Goal: Navigation & Orientation: Find specific page/section

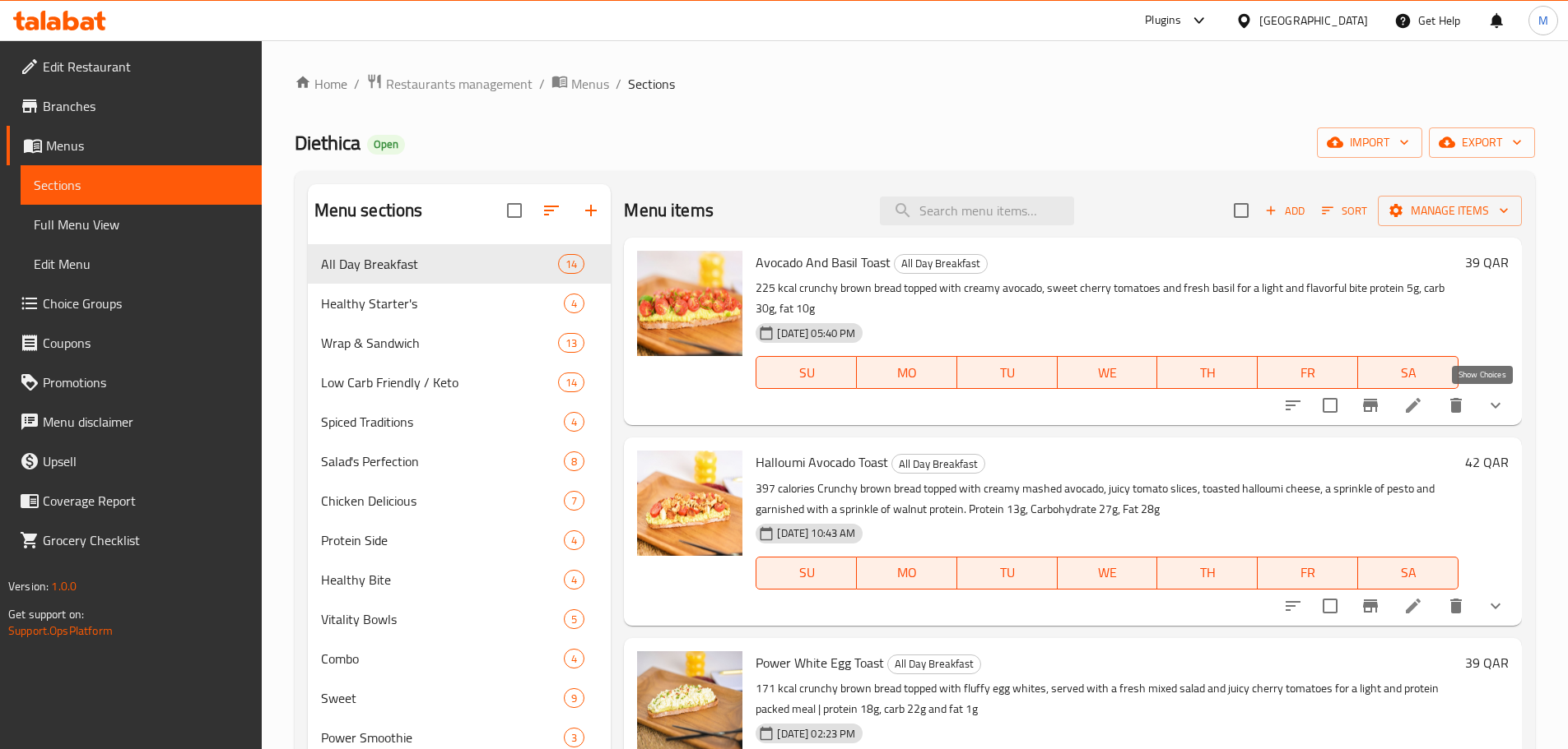
click at [1486, 402] on icon "show more" at bounding box center [1495, 405] width 20 height 20
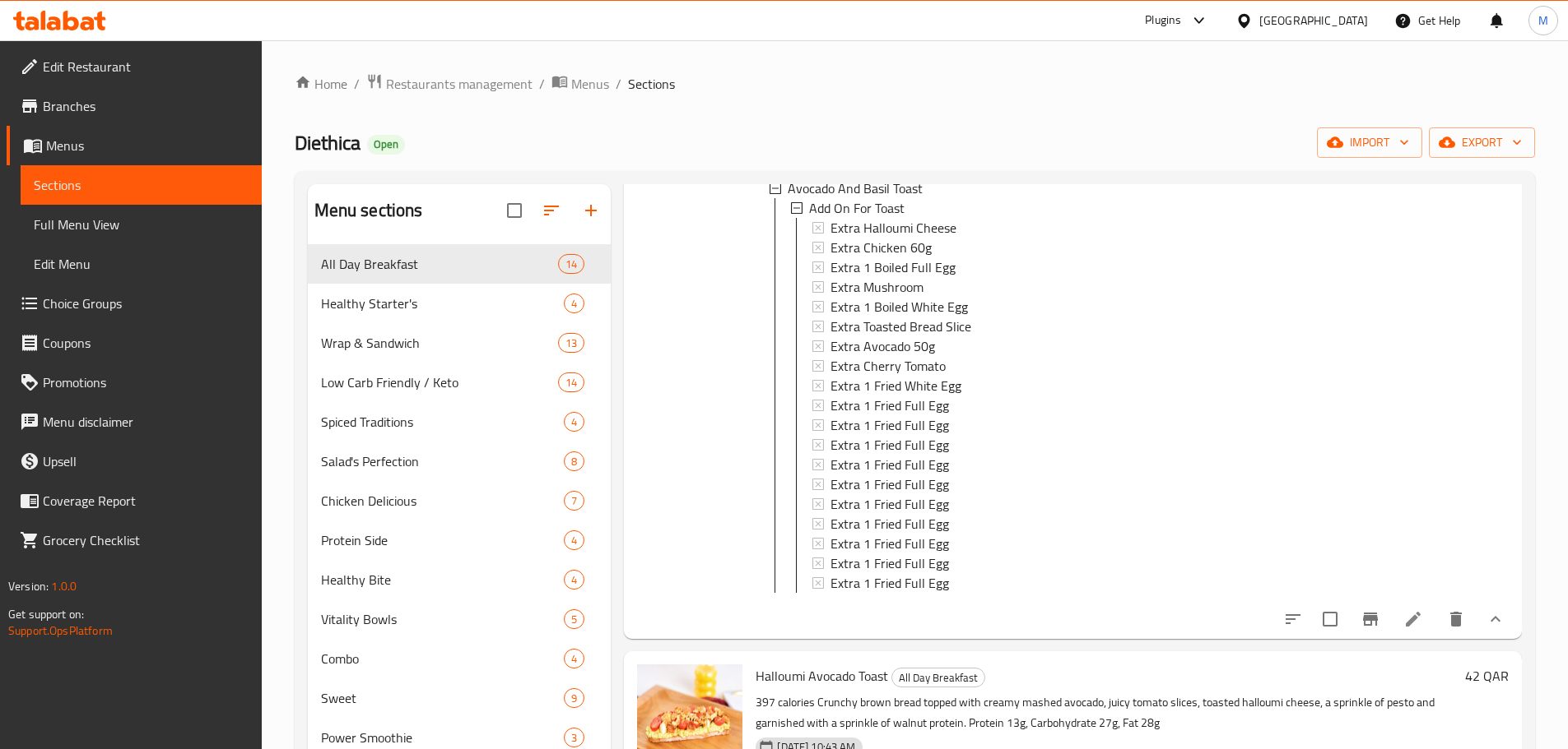
scroll to position [3, 0]
click at [377, 299] on span "Healthy Starter's" at bounding box center [420, 303] width 197 height 20
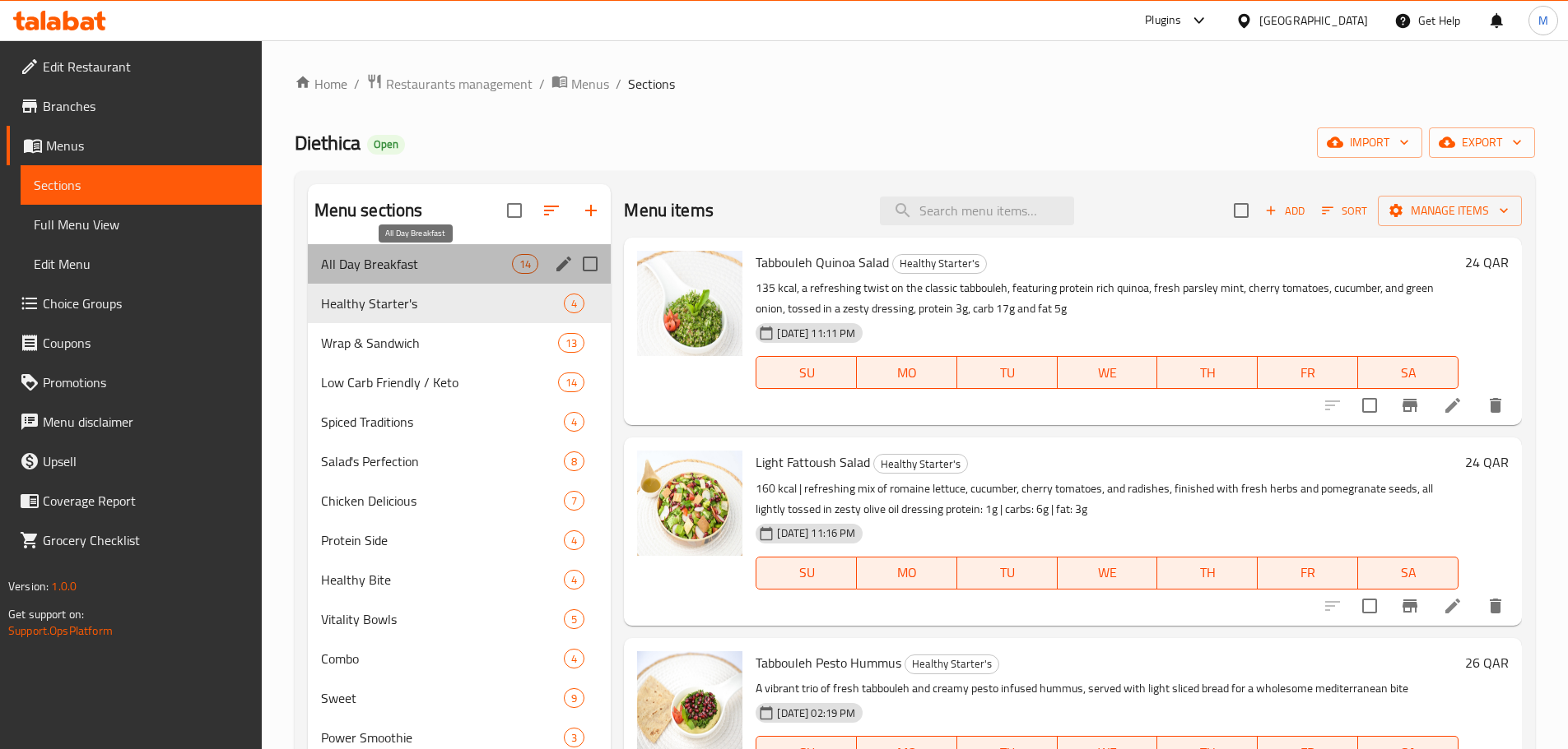
click at [403, 272] on span "All Day Breakfast" at bounding box center [417, 263] width 191 height 20
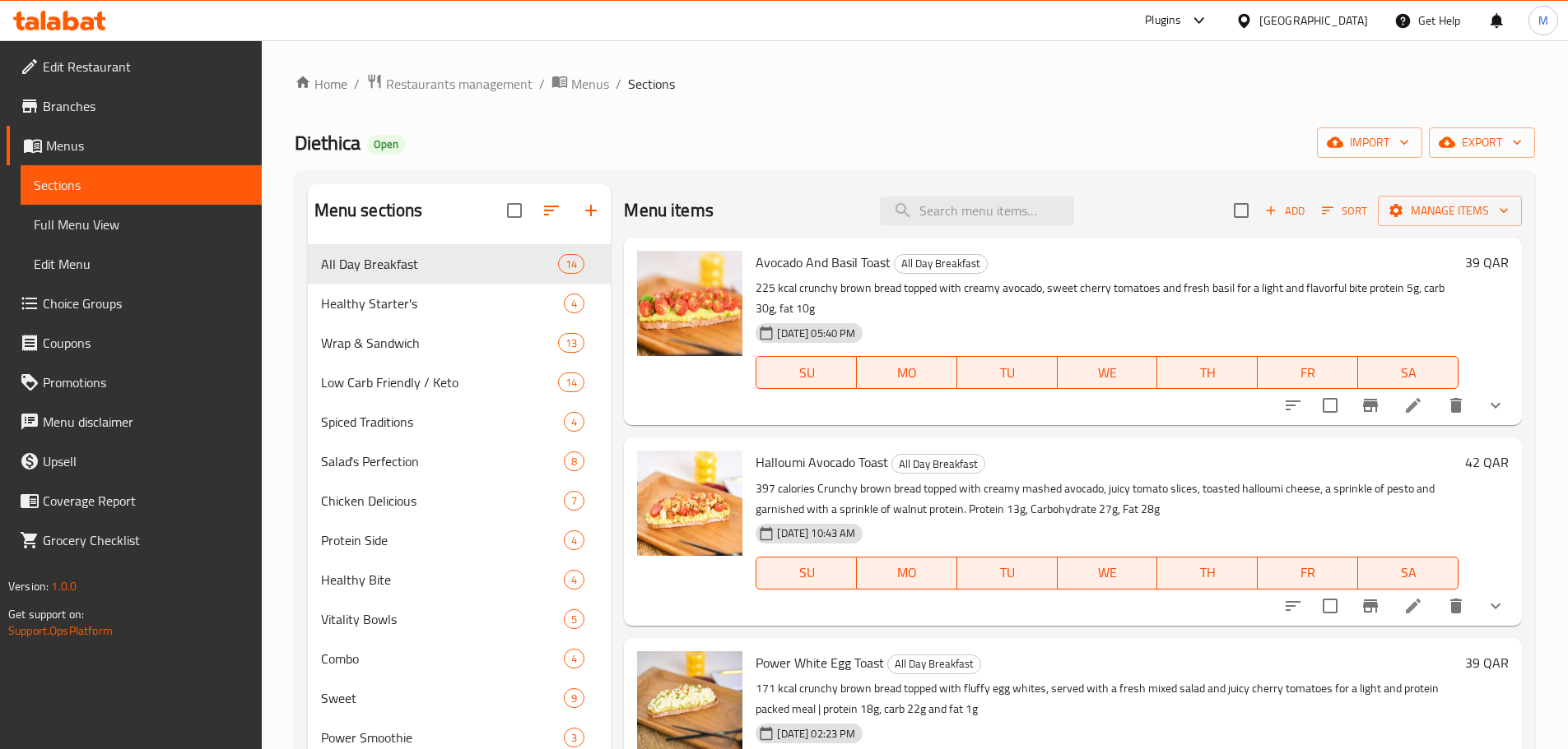
click at [1412, 410] on li at bounding box center [1413, 405] width 46 height 29
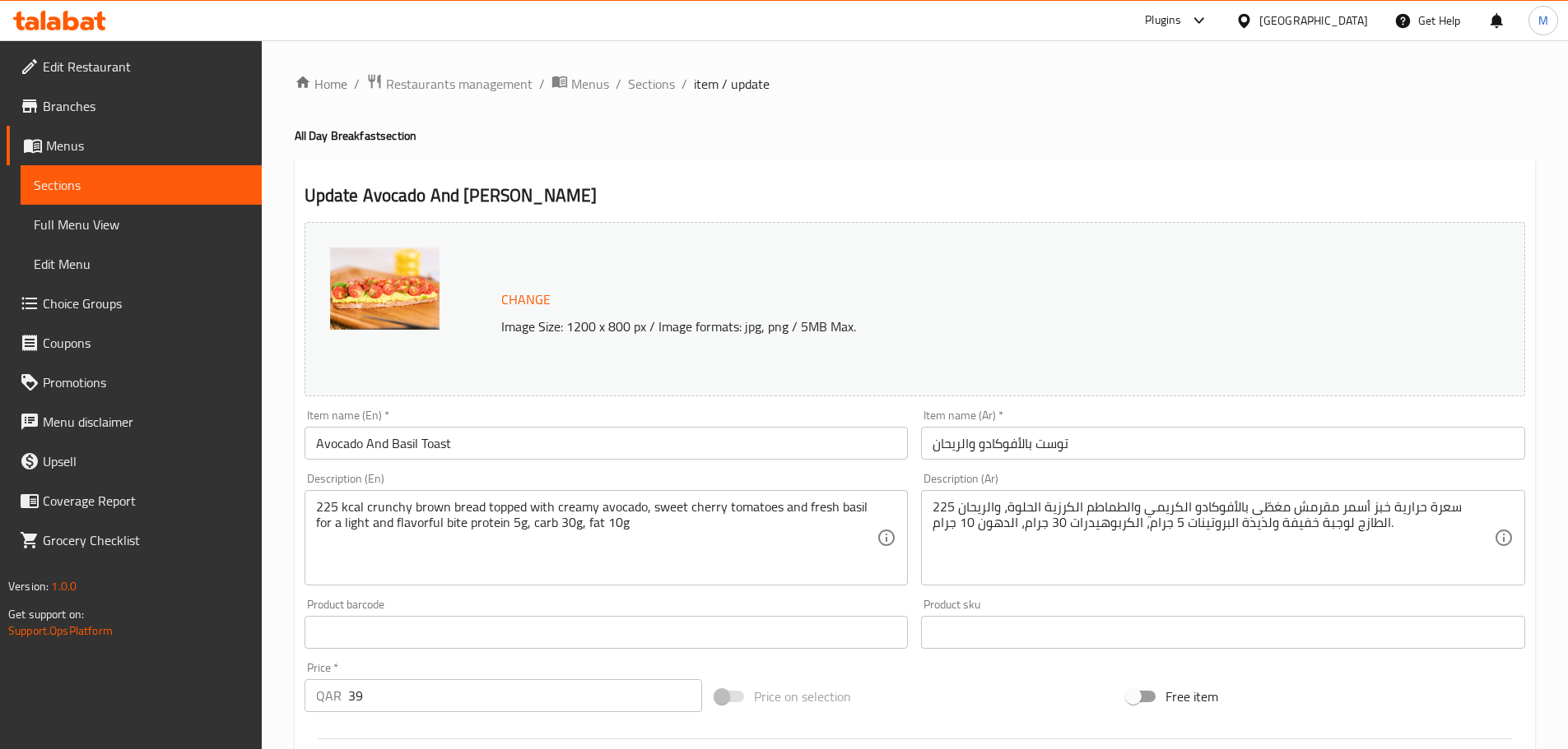
drag, startPoint x: 655, startPoint y: 95, endPoint x: 705, endPoint y: 116, distance: 54.2
click at [655, 94] on span "Sections" at bounding box center [652, 83] width 47 height 20
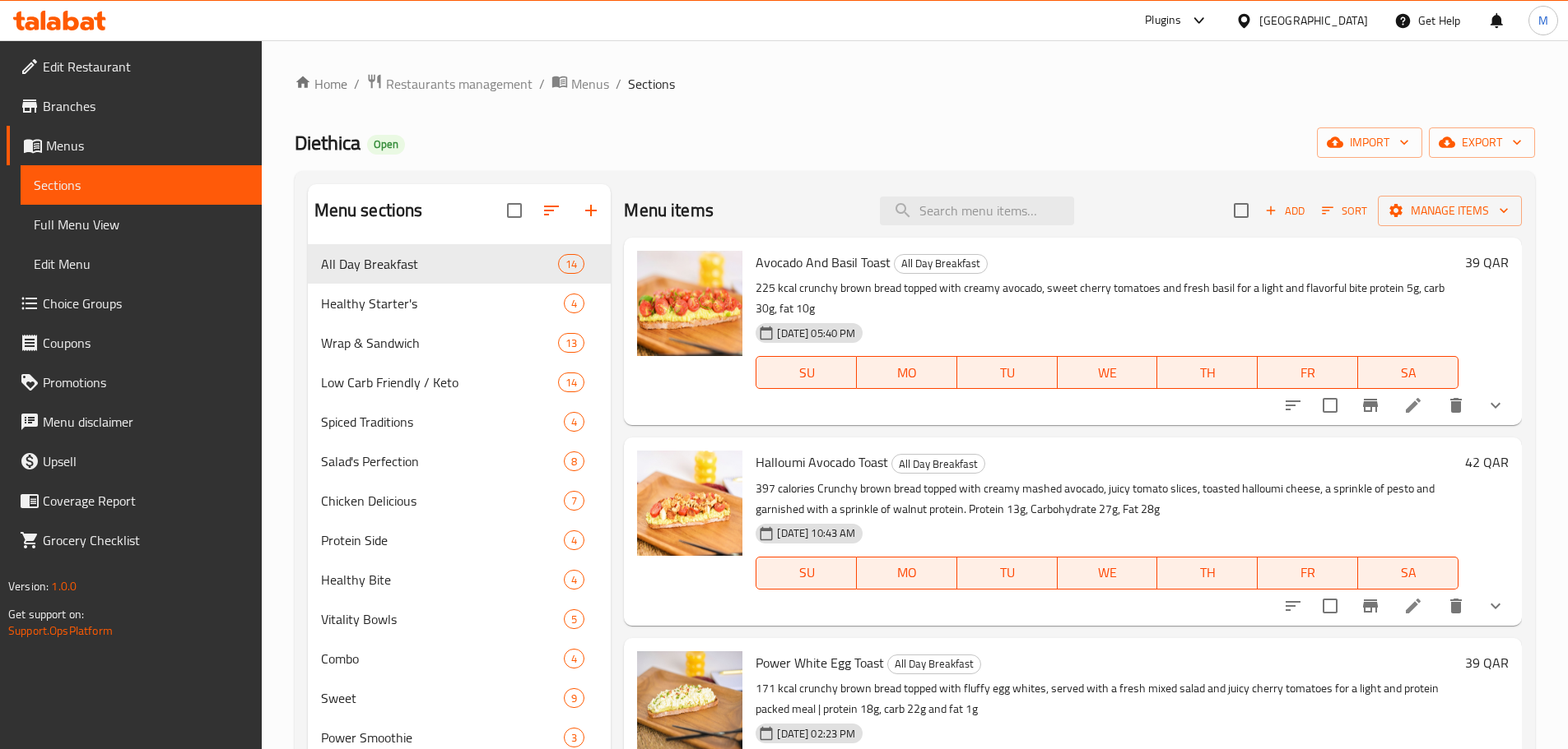
click at [128, 302] on span "Choice Groups" at bounding box center [145, 303] width 206 height 20
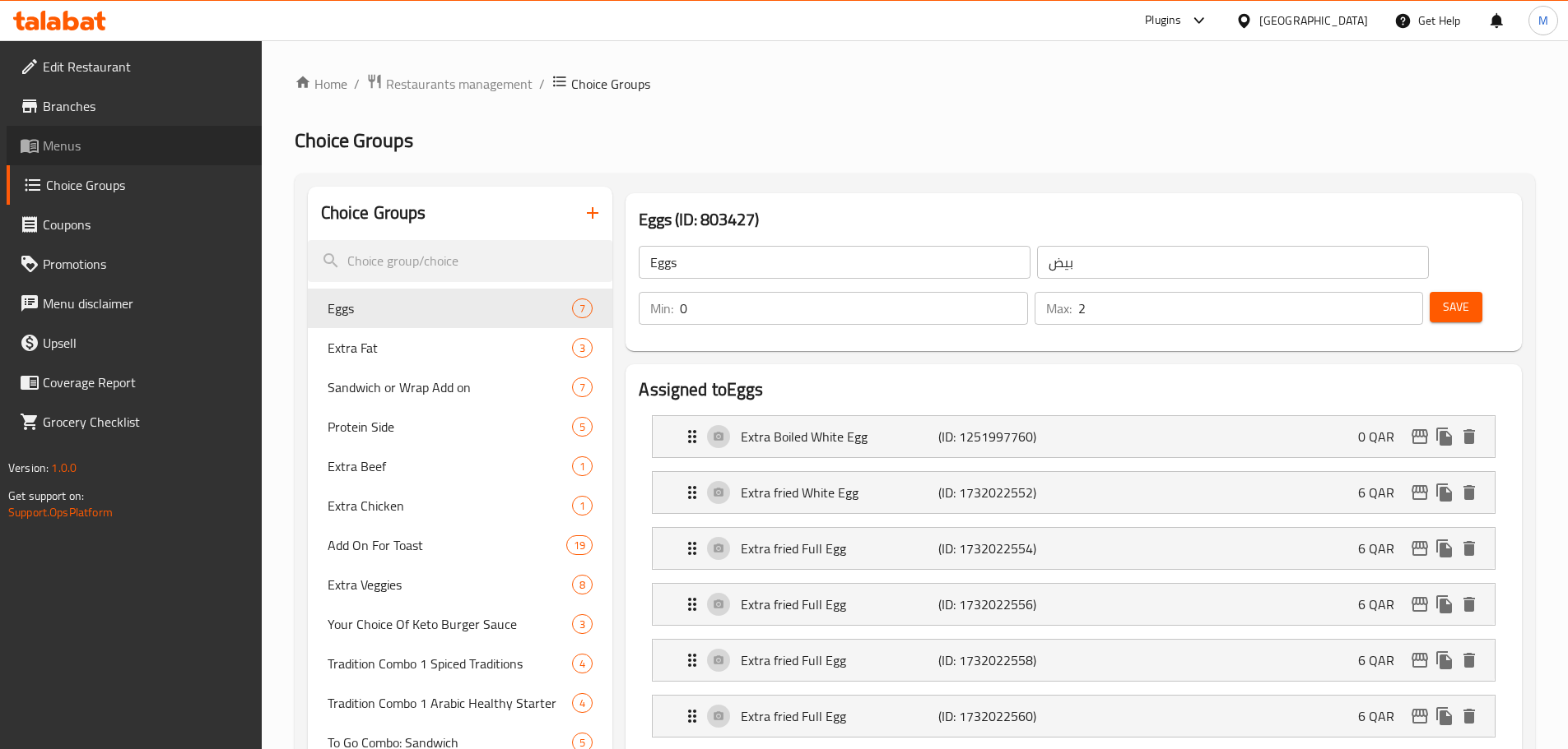
click at [34, 142] on icon at bounding box center [29, 145] width 20 height 20
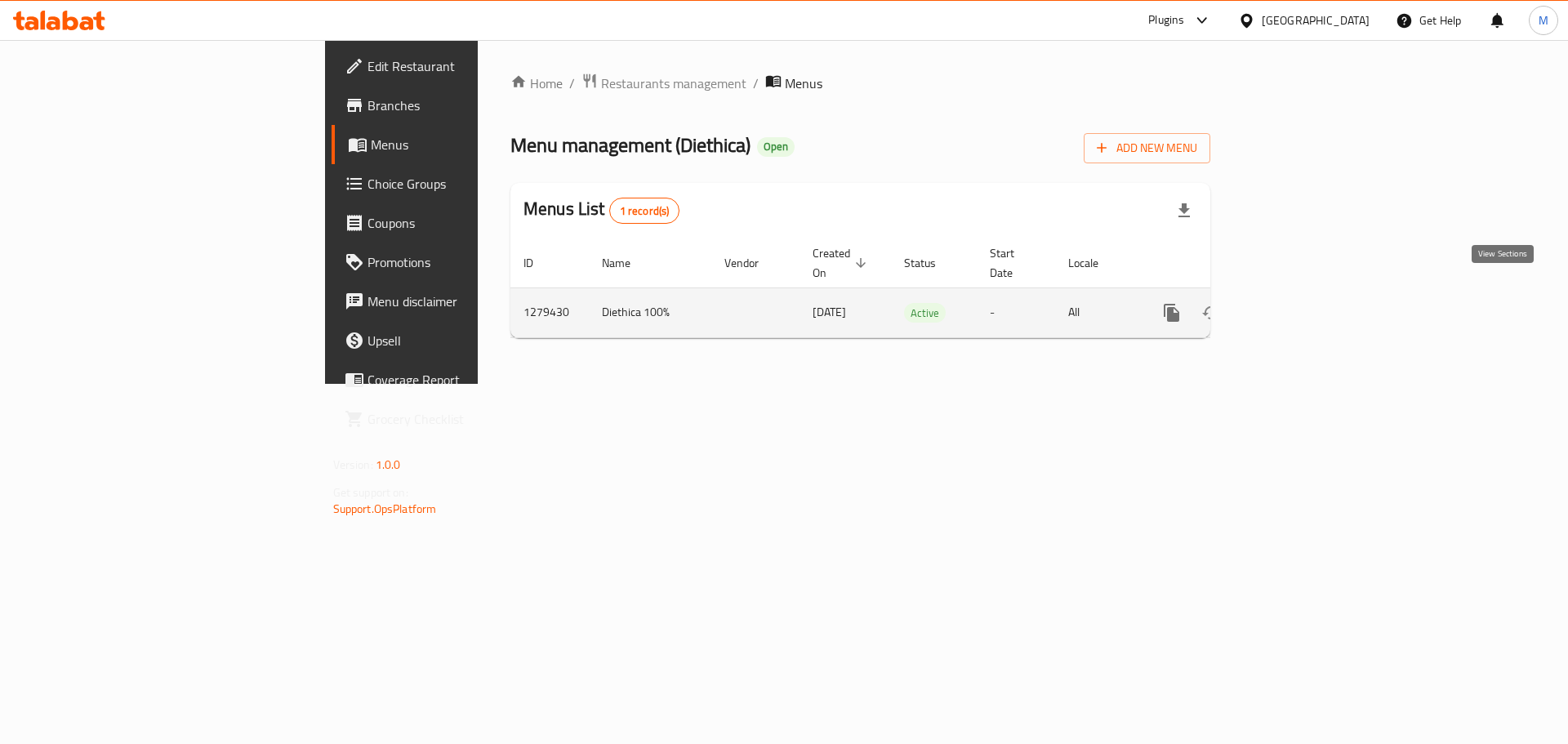
click at [1299, 303] on icon "enhanced table" at bounding box center [1289, 312] width 20 height 20
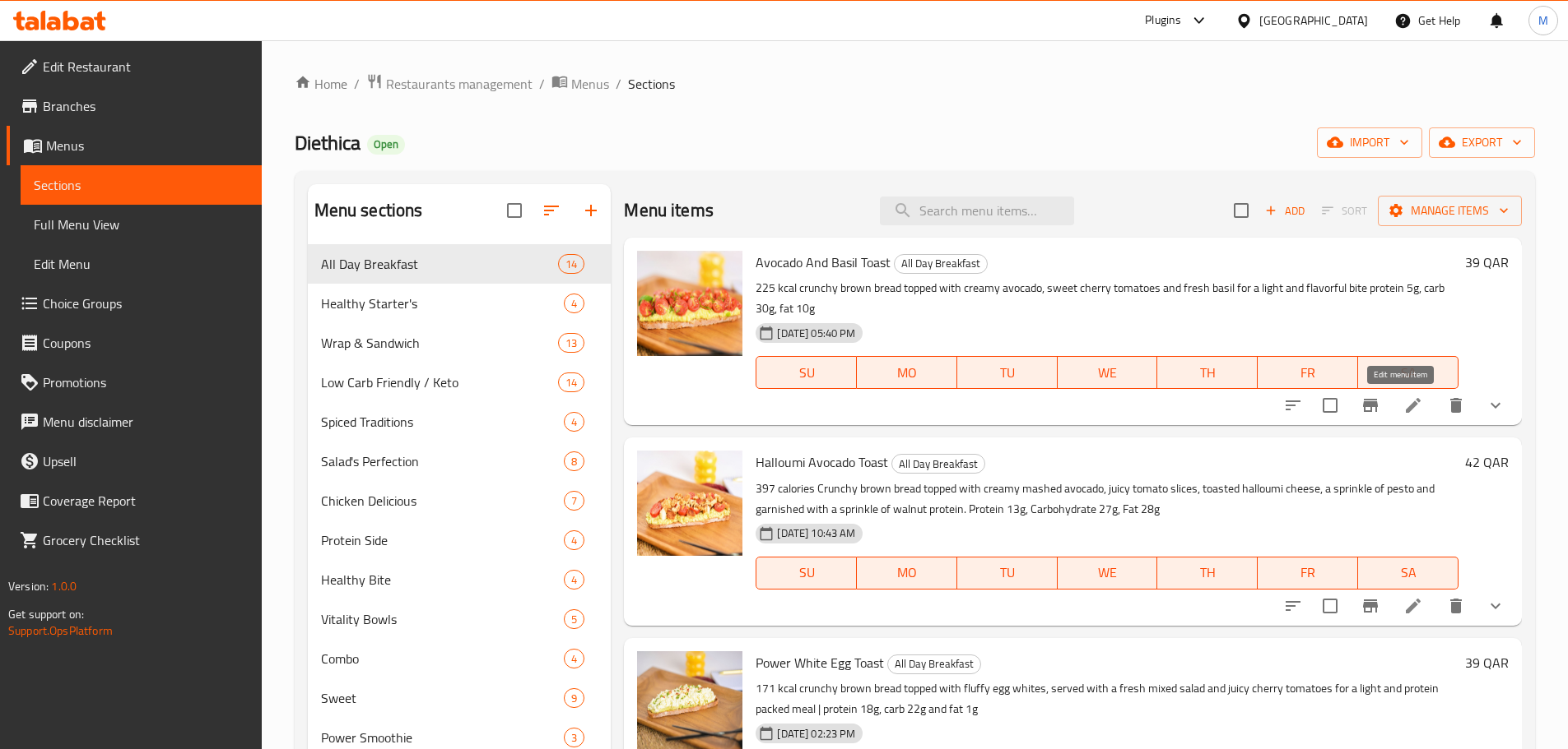
click at [1403, 410] on icon at bounding box center [1413, 405] width 20 height 20
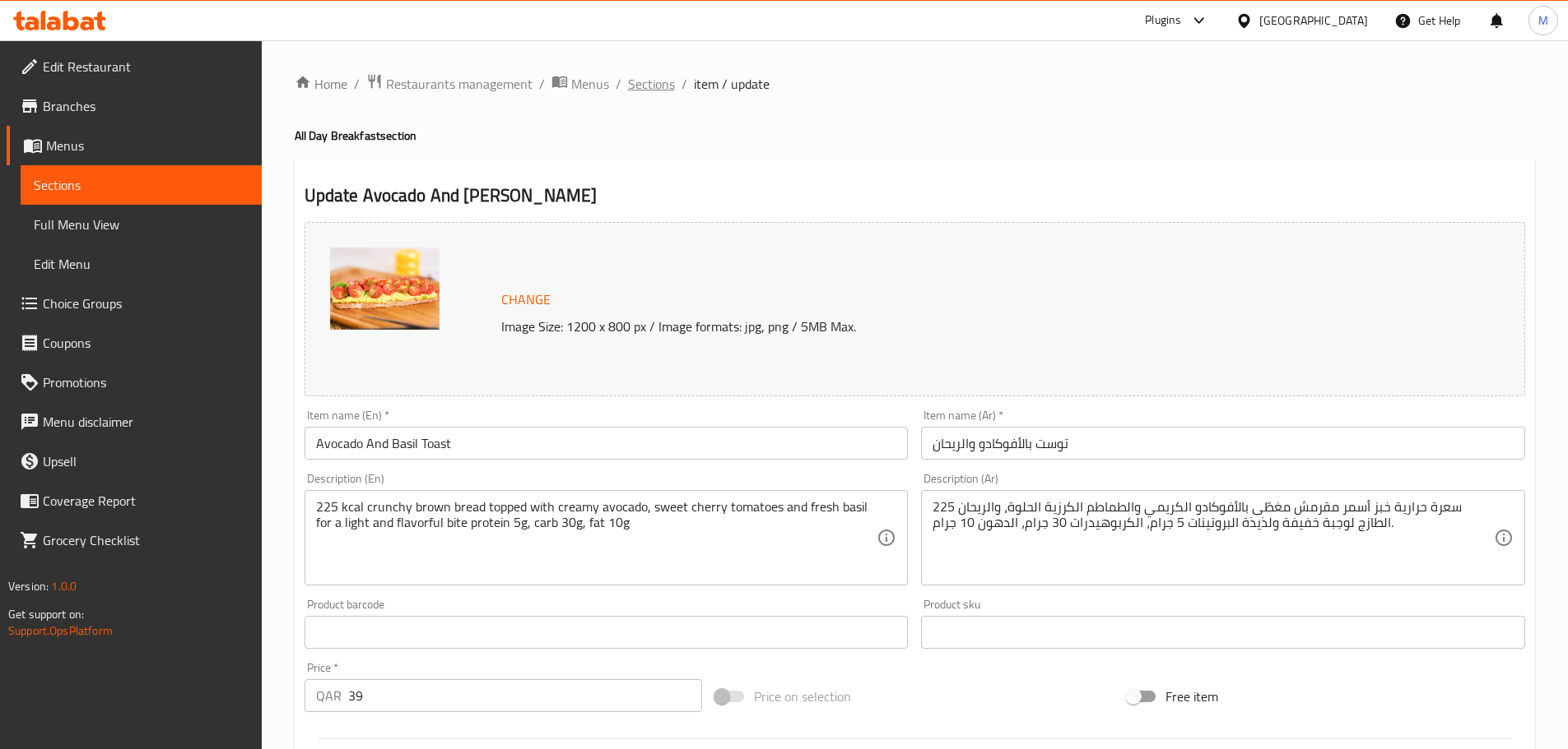
click at [648, 87] on span "Sections" at bounding box center [652, 83] width 47 height 20
